Goal: Find contact information: Find contact information

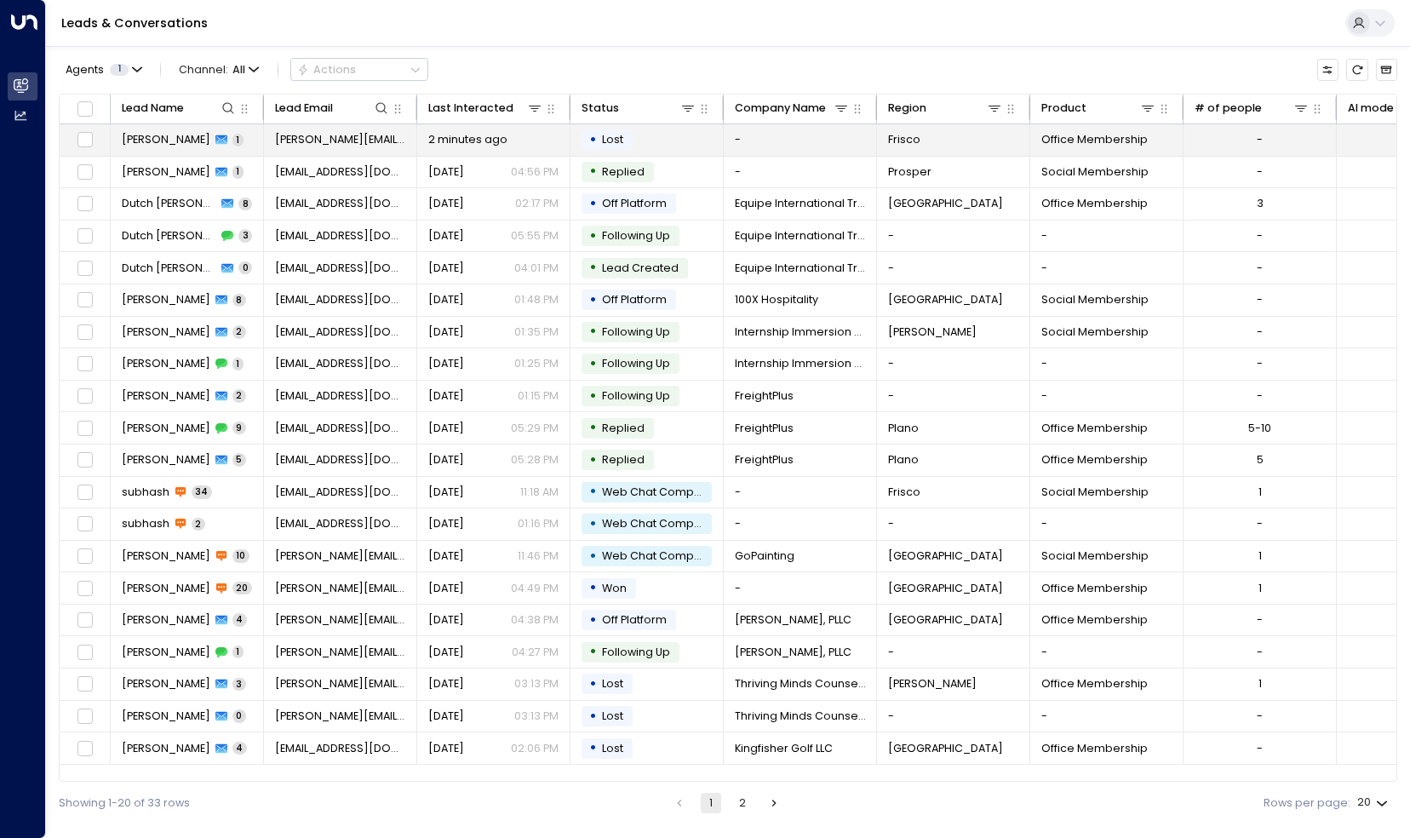
click at [167, 137] on span "[PERSON_NAME]" at bounding box center [166, 139] width 89 height 15
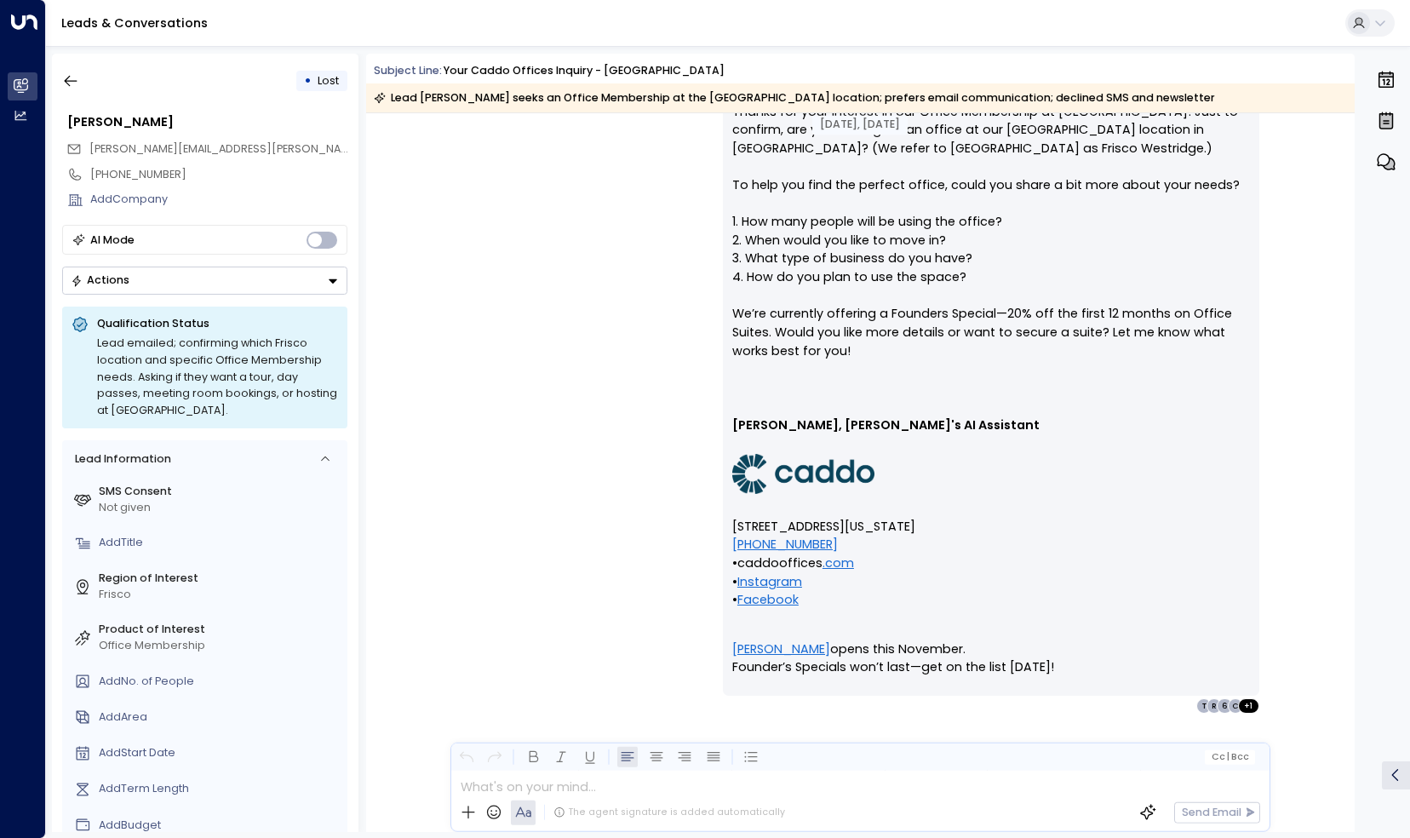
scroll to position [1509, 0]
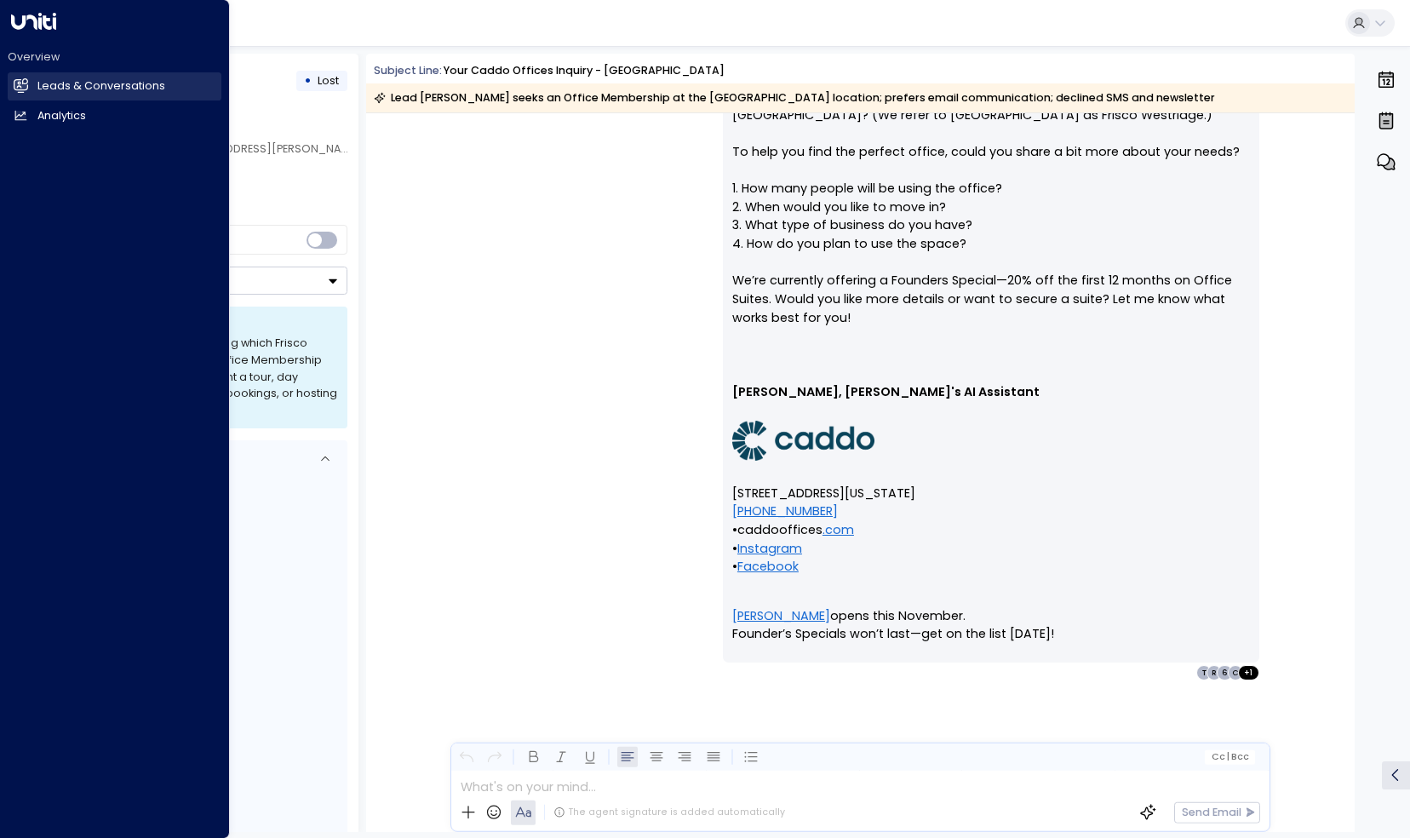
click at [50, 94] on h2 "Leads & Conversations" at bounding box center [101, 86] width 128 height 16
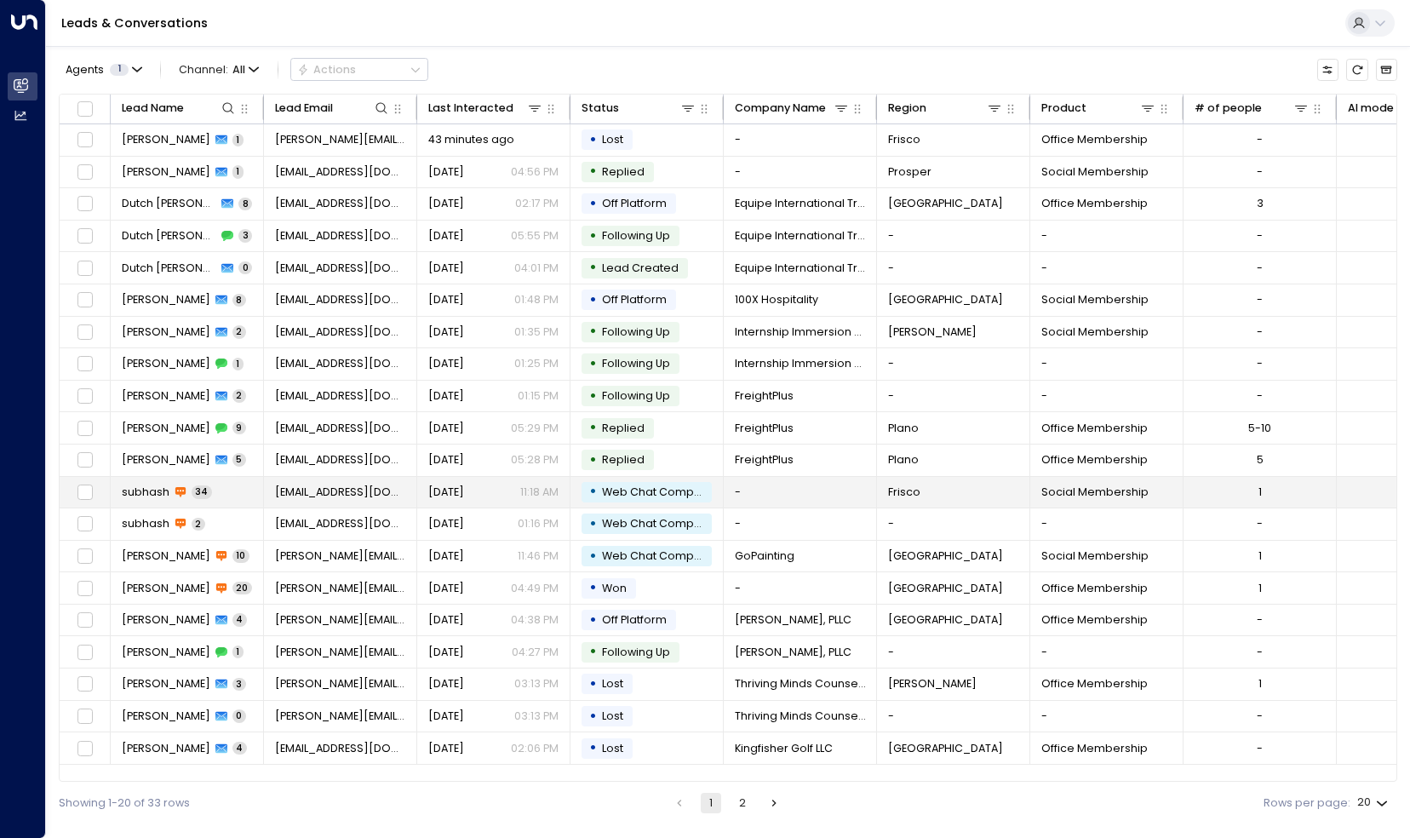
click at [152, 477] on td "subhash 34" at bounding box center [187, 493] width 153 height 32
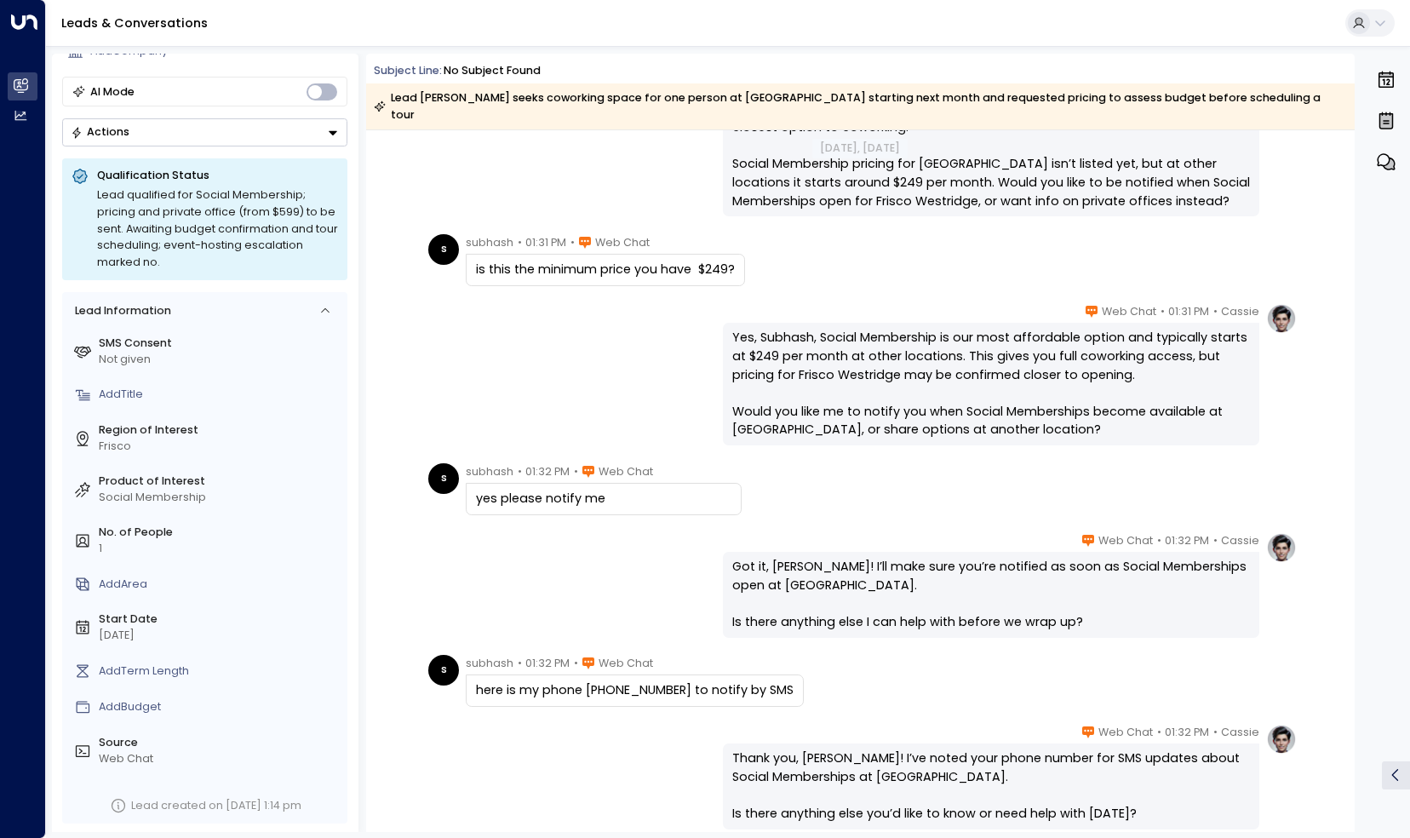
scroll to position [1297, 0]
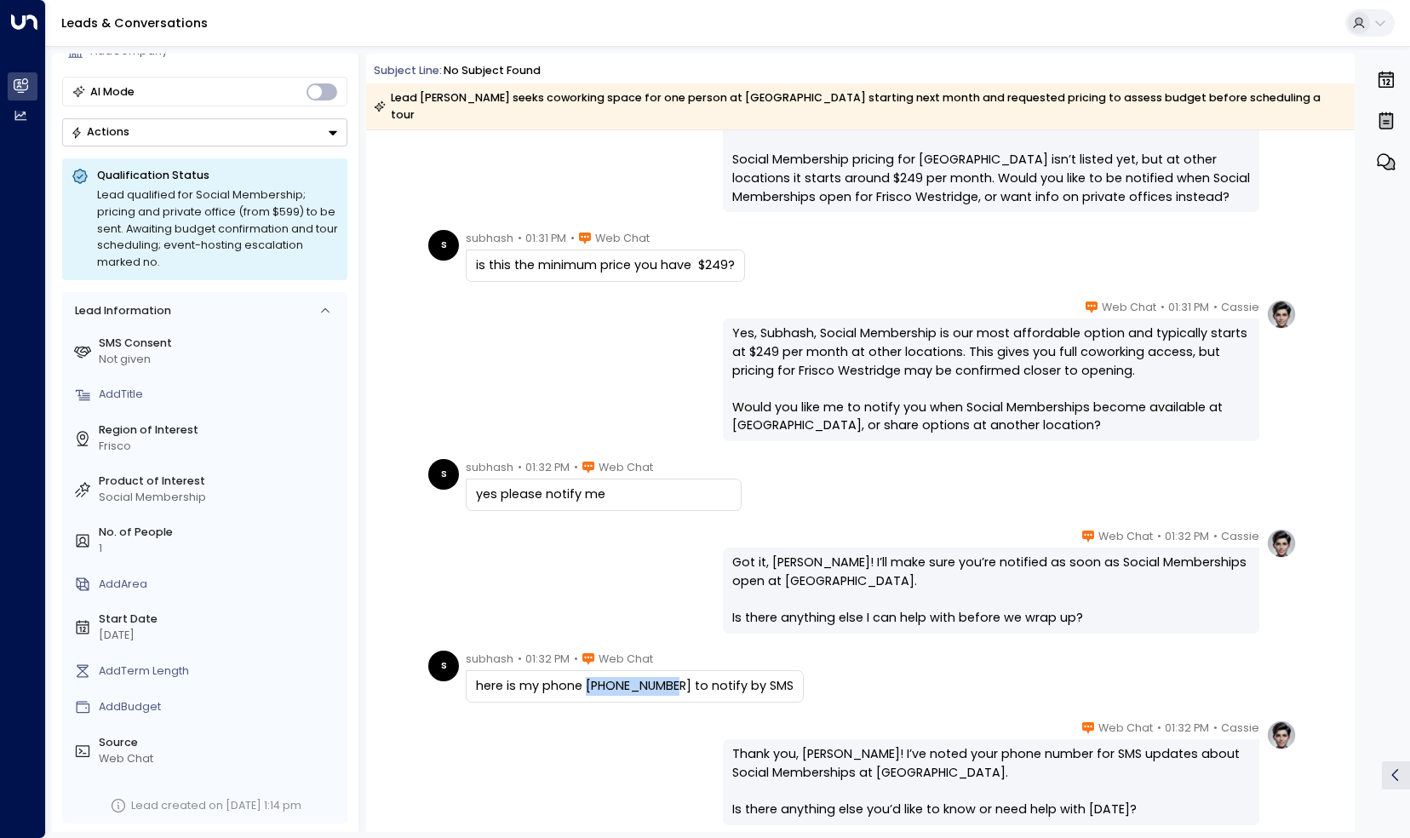
drag, startPoint x: 582, startPoint y: 668, endPoint x: 663, endPoint y: 668, distance: 81.8
click at [663, 677] on div "here is my phone [PHONE_NUMBER] to notify by SMS" at bounding box center [635, 686] width 318 height 19
copy div "[PHONE_NUMBER]"
